Goal: Transaction & Acquisition: Purchase product/service

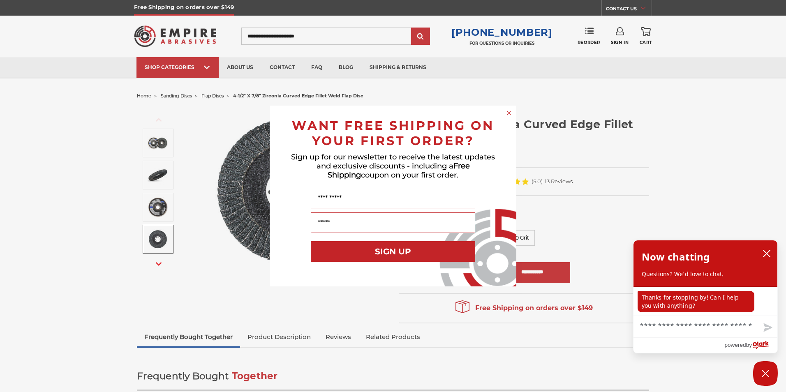
click at [510, 110] on circle "Close dialog" at bounding box center [509, 113] width 8 height 8
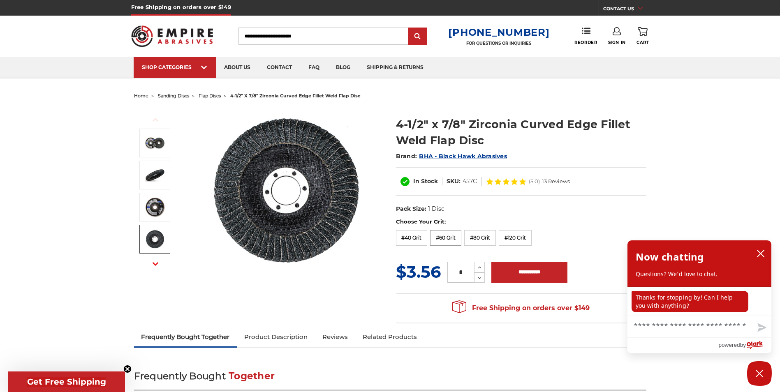
click at [447, 241] on label "#60 Grit" at bounding box center [445, 238] width 31 height 16
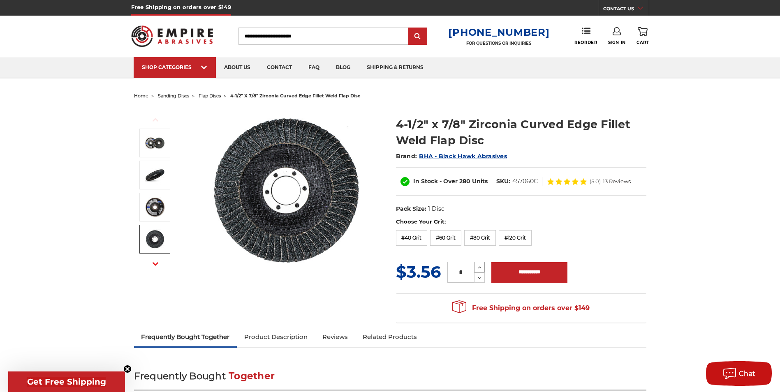
click at [483, 267] on button "Increase Quantity:" at bounding box center [479, 267] width 11 height 11
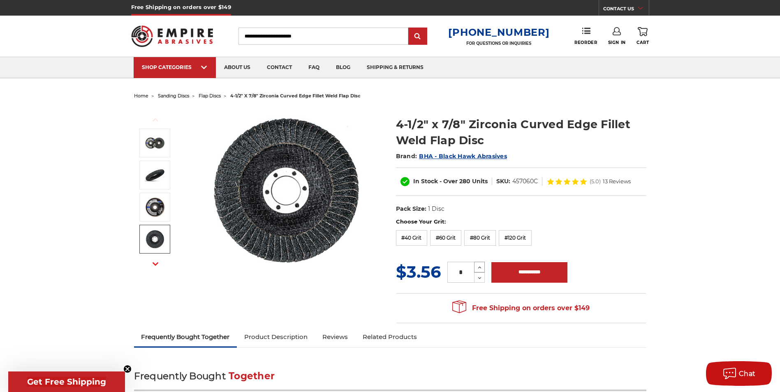
click at [483, 267] on button "Increase Quantity:" at bounding box center [479, 267] width 11 height 11
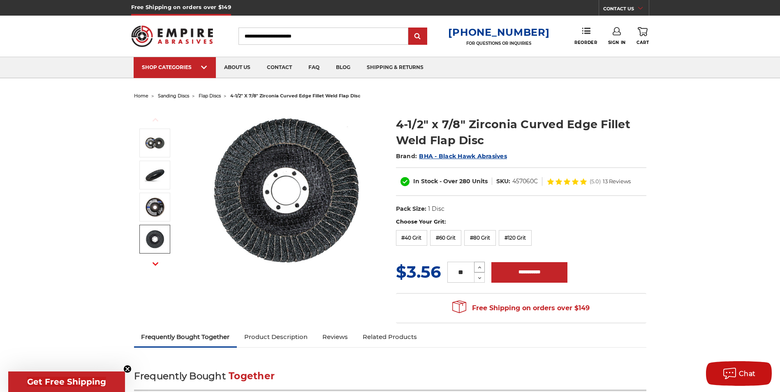
click at [483, 267] on button "Increase Quantity:" at bounding box center [479, 267] width 11 height 11
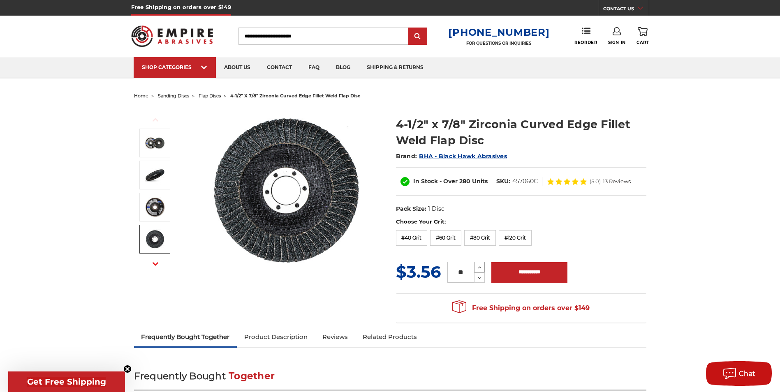
click at [483, 267] on button "Increase Quantity:" at bounding box center [479, 267] width 11 height 11
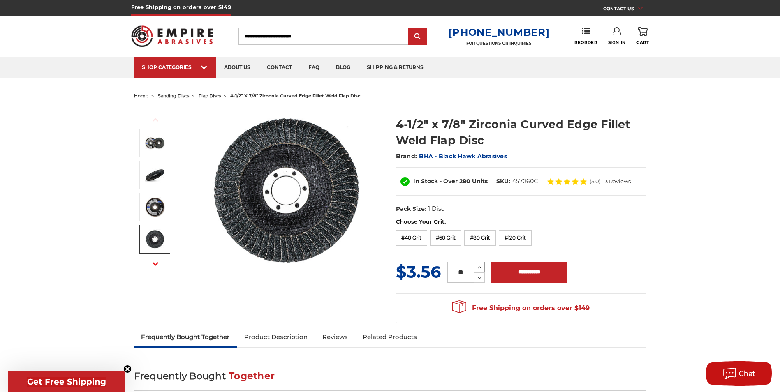
click at [483, 267] on button "Increase Quantity:" at bounding box center [479, 267] width 11 height 11
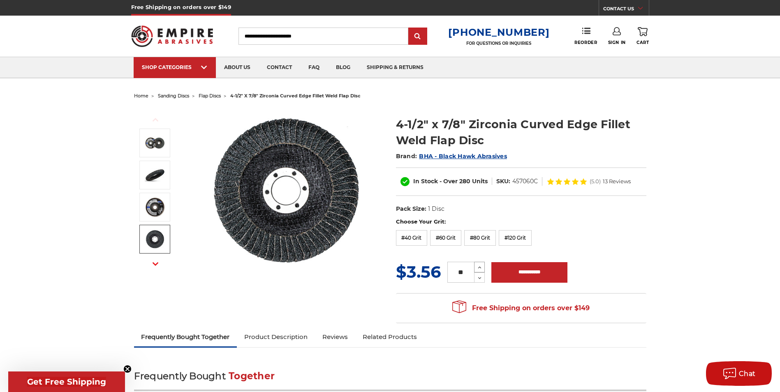
click at [483, 267] on button "Increase Quantity:" at bounding box center [479, 267] width 11 height 11
type input "**"
